Goal: Navigation & Orientation: Understand site structure

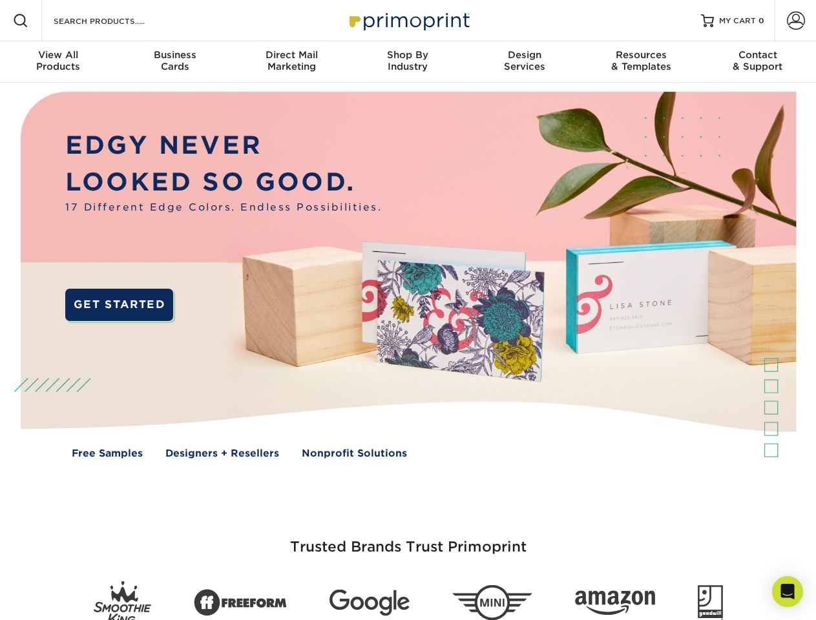
click at [408, 310] on img at bounding box center [408, 285] width 808 height 404
click at [21, 21] on span at bounding box center [21, 21] width 16 height 16
click at [796, 21] on span at bounding box center [796, 21] width 18 height 18
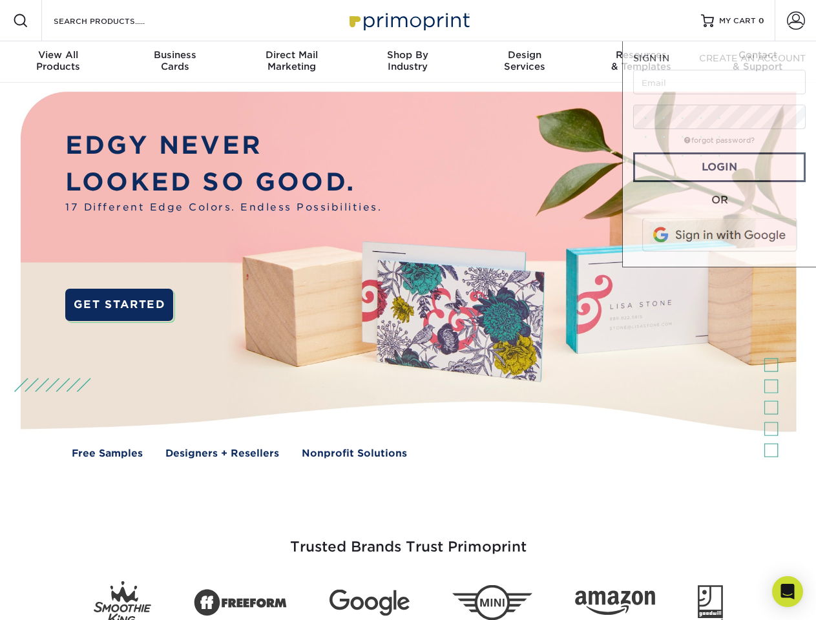
click at [58, 62] on div "View All Products" at bounding box center [58, 60] width 116 height 23
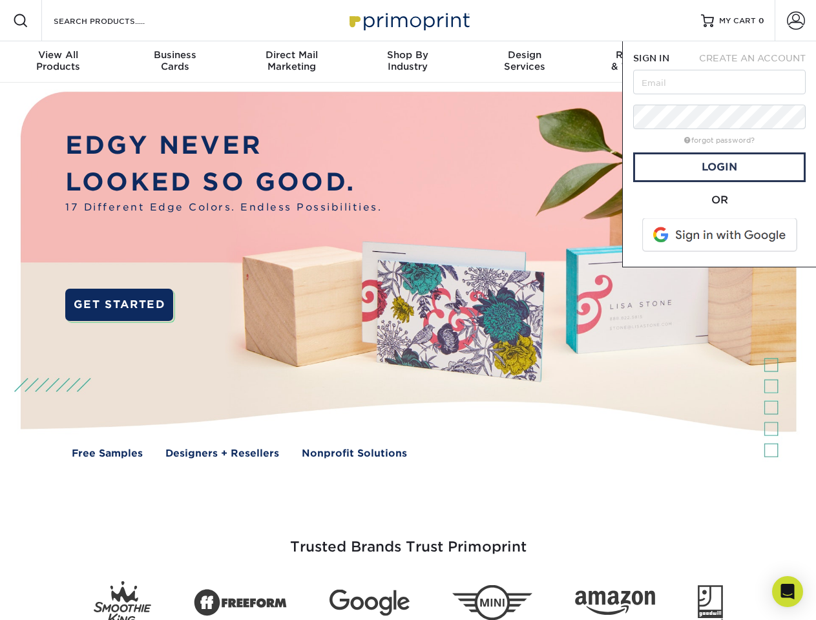
click at [174, 62] on div "Business Cards" at bounding box center [174, 60] width 116 height 23
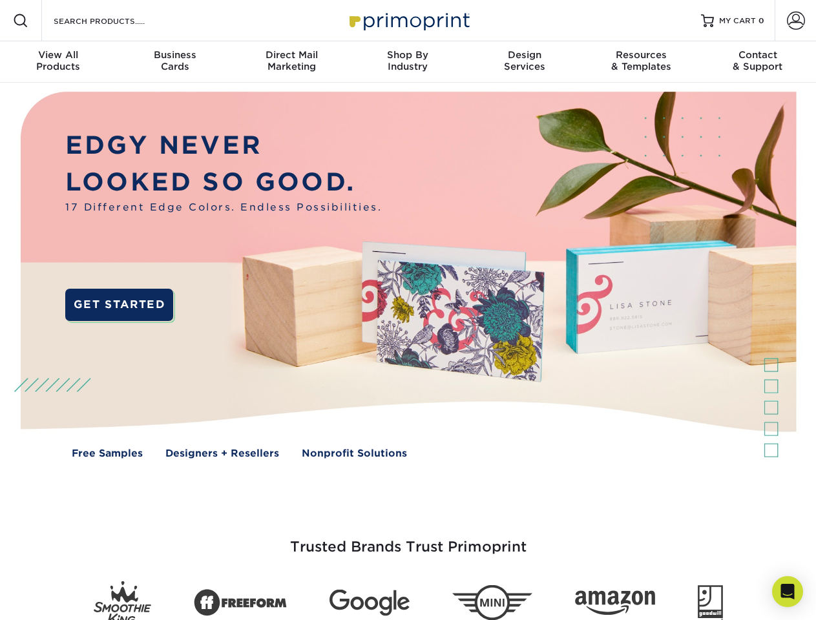
click at [291, 62] on div "Direct Mail Marketing" at bounding box center [291, 60] width 116 height 23
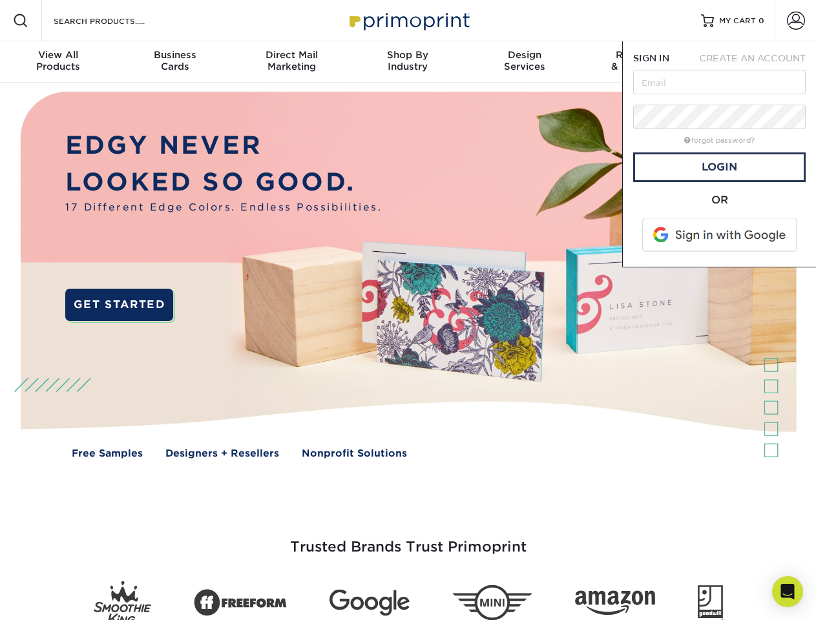
click at [408, 62] on div "Shop By Industry" at bounding box center [408, 60] width 116 height 23
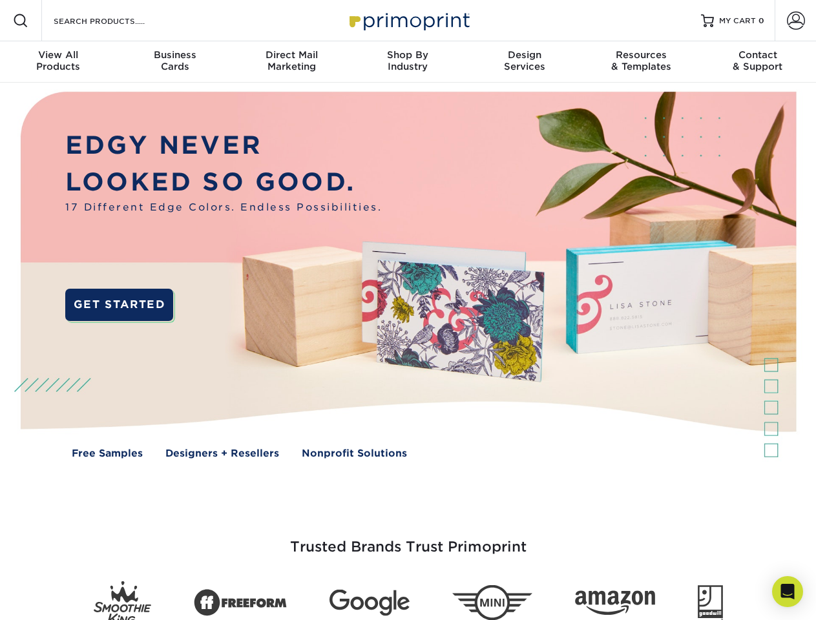
click at [525, 62] on div "Design Services" at bounding box center [525, 60] width 116 height 23
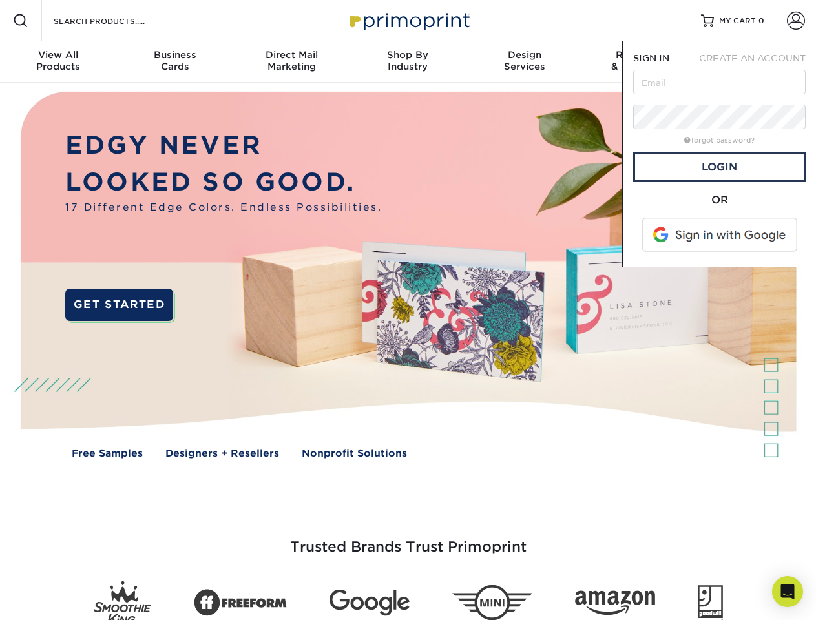
click at [641, 62] on span "SIGN IN" at bounding box center [651, 58] width 36 height 10
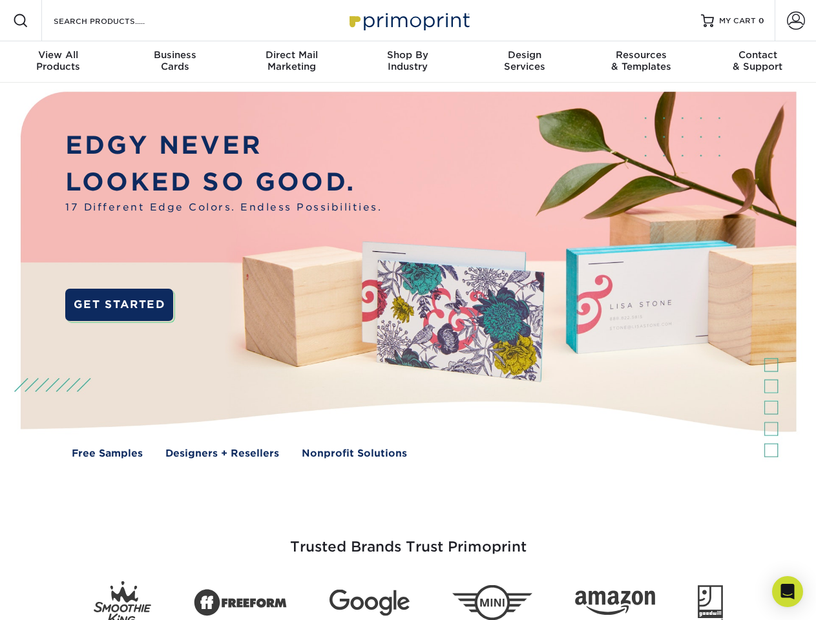
click at [758, 62] on div "Contact & Support" at bounding box center [758, 60] width 116 height 23
